Goal: Information Seeking & Learning: Learn about a topic

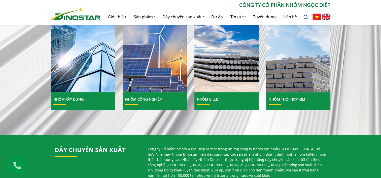
scroll to position [201, 0]
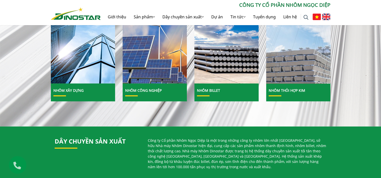
click at [291, 69] on img at bounding box center [298, 45] width 69 height 84
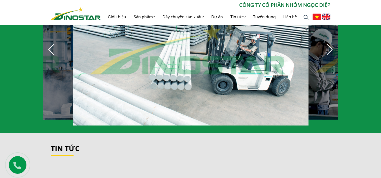
scroll to position [403, 0]
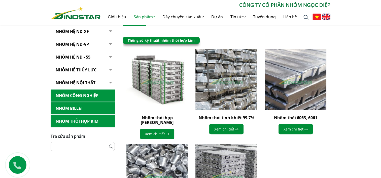
scroll to position [151, 0]
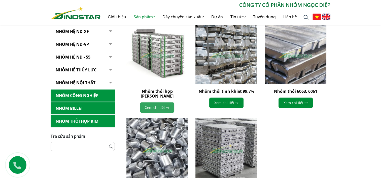
click at [160, 103] on link "Xem chi tiết" at bounding box center [157, 107] width 34 height 10
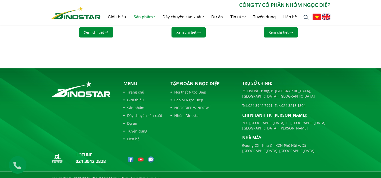
scroll to position [565, 0]
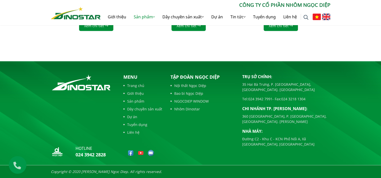
click at [95, 122] on div "hotline 024 3942 2828" at bounding box center [83, 117] width 72 height 87
click at [192, 134] on div "Tập đoàn Ngọc Diệp Nội thất Ngọc Diệp Bao bì Ngọc Diệp NGOCDIEP WINDOW Nhôm Din…" at bounding box center [203, 117] width 72 height 87
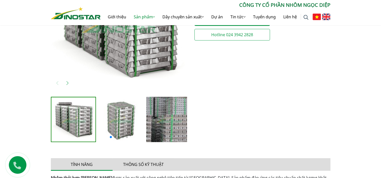
scroll to position [112, 0]
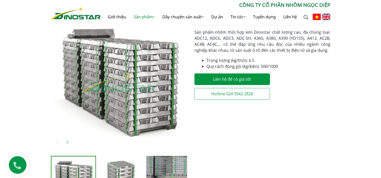
click at [145, 75] on img "1 / 7" at bounding box center [119, 82] width 136 height 136
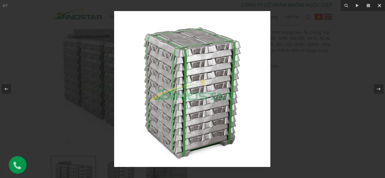
click at [381, 4] on icon at bounding box center [379, 6] width 6 height 6
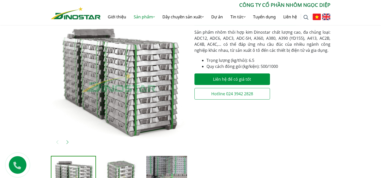
scroll to position [0, 139]
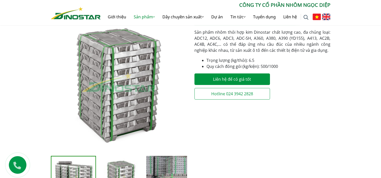
click at [233, 136] on div "**********" at bounding box center [263, 110] width 144 height 193
click at [380, 9] on div "Tìm kiếm cho: ******** CÔNG TY CỔ PHẦN NHÔM NGỌC DIỆP Giới thiệu Sản phẩm Sản p…" at bounding box center [190, 12] width 381 height 25
